Goal: Information Seeking & Learning: Learn about a topic

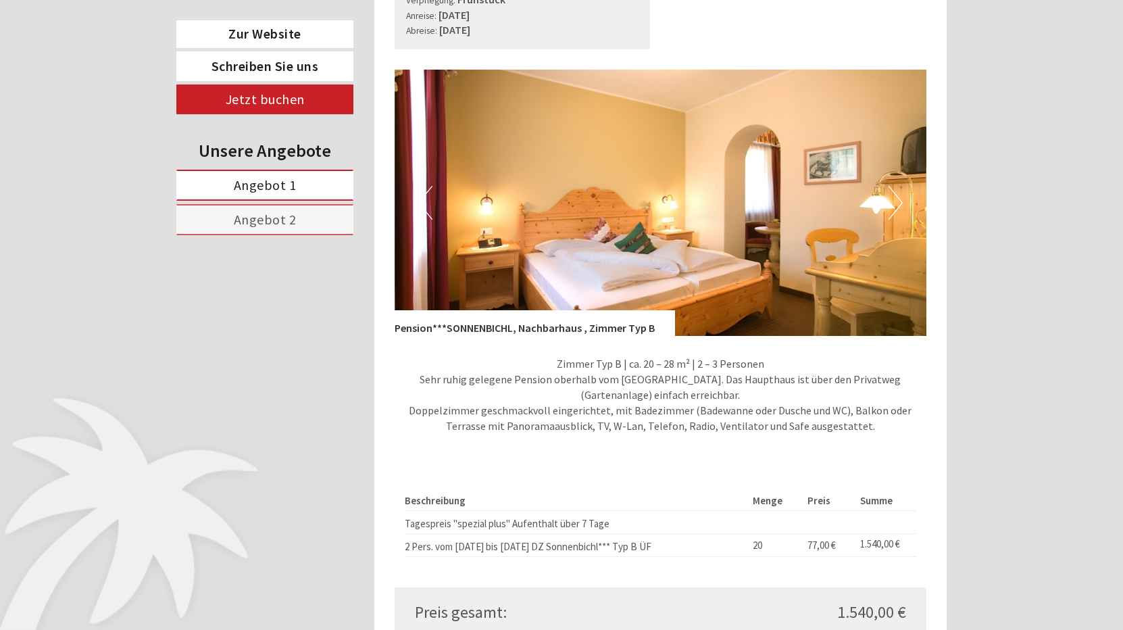
scroll to position [1881, 0]
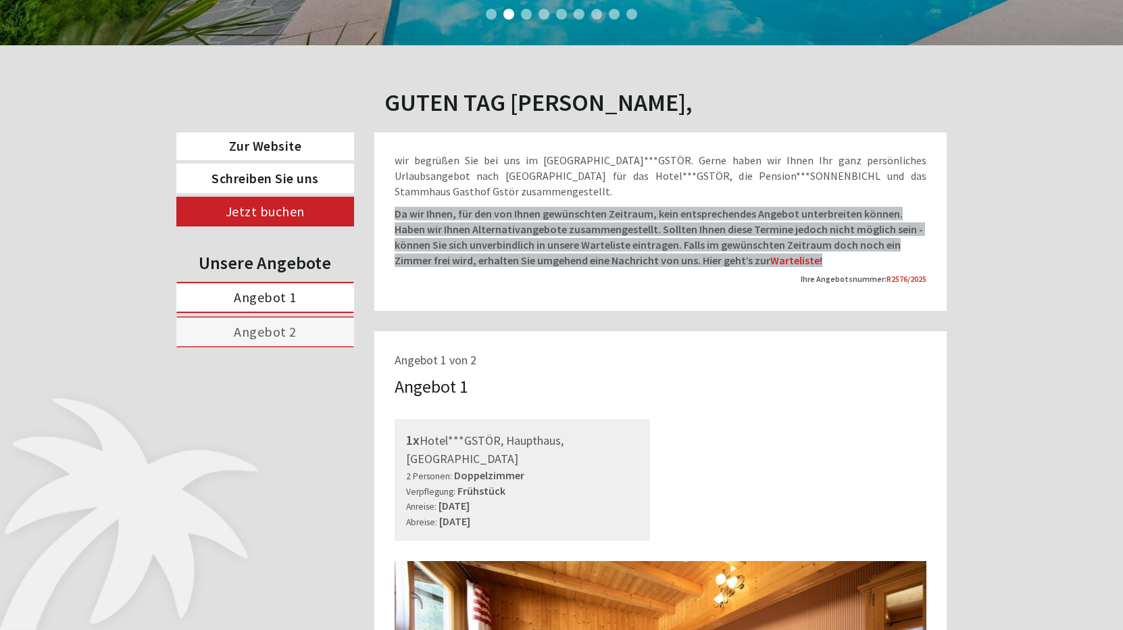
scroll to position [495, 0]
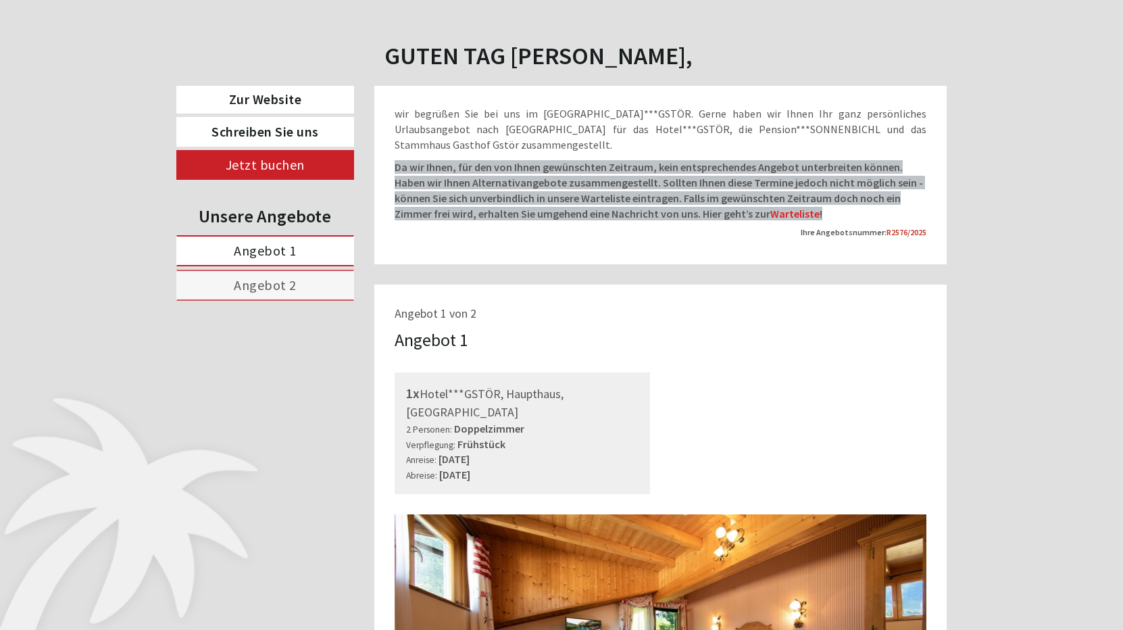
scroll to position [535, 0]
